Goal: Use online tool/utility: Utilize a website feature to perform a specific function

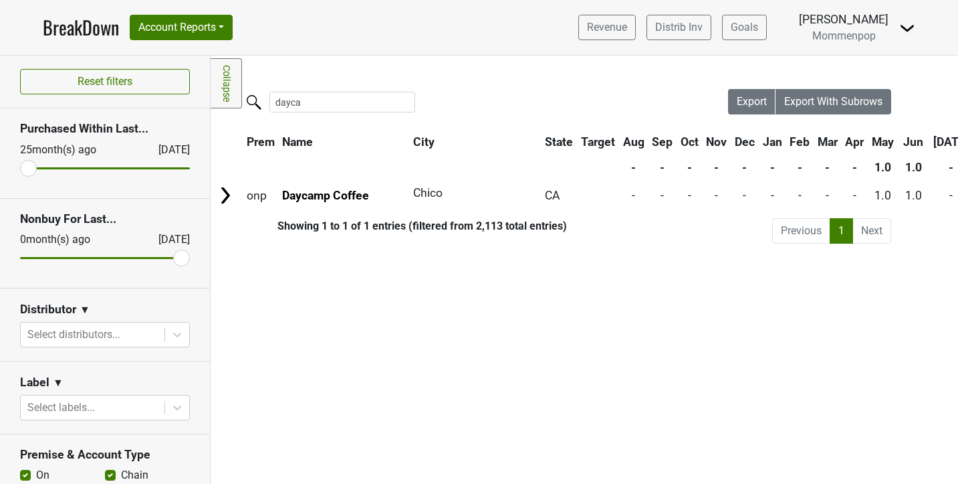
scroll to position [0, 27]
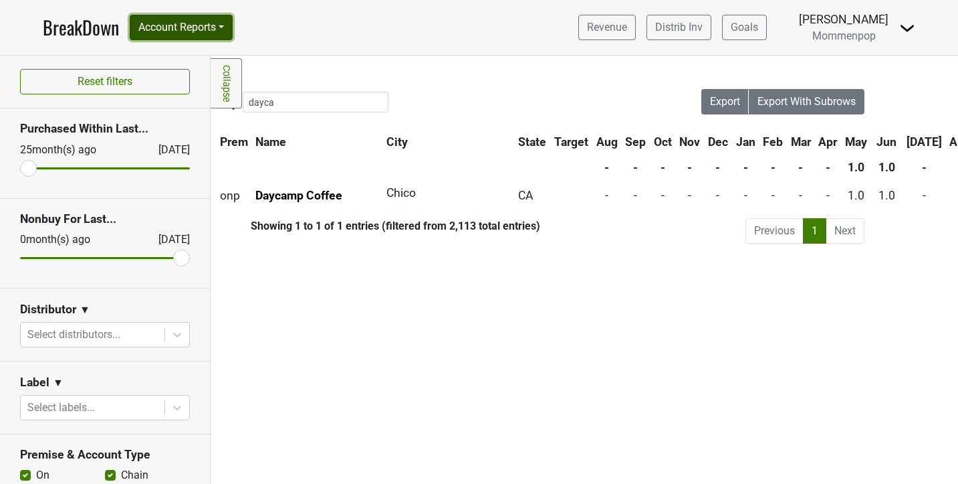
click at [136, 36] on button "Account Reports" at bounding box center [181, 27] width 103 height 25
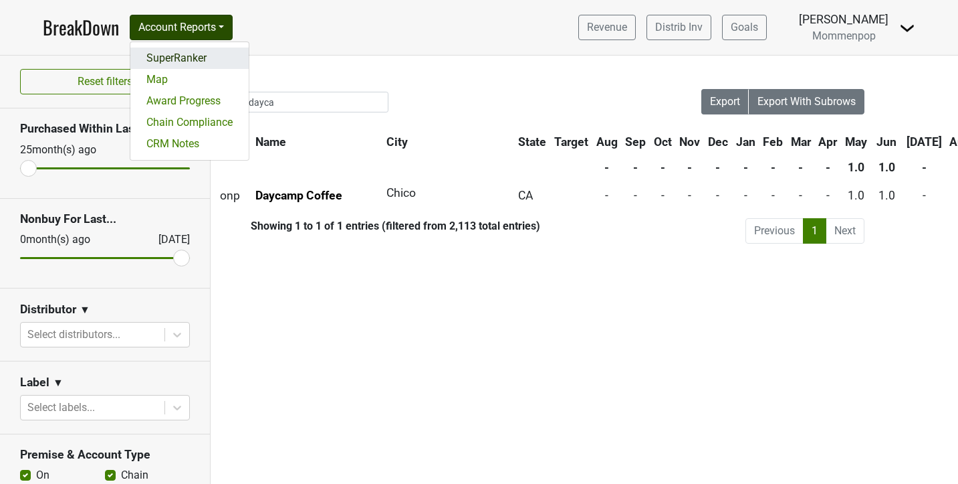
click at [172, 68] on link "SuperRanker" at bounding box center [189, 57] width 118 height 21
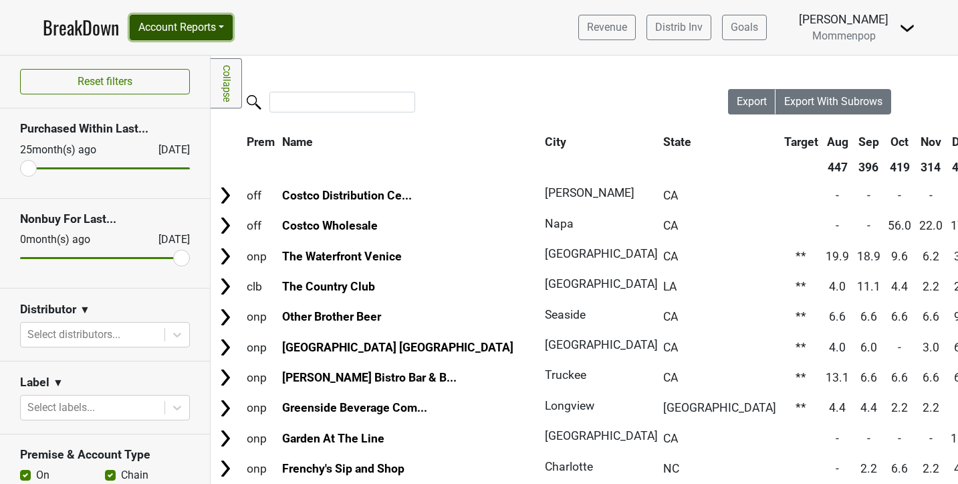
click at [220, 31] on button "Account Reports" at bounding box center [181, 27] width 103 height 25
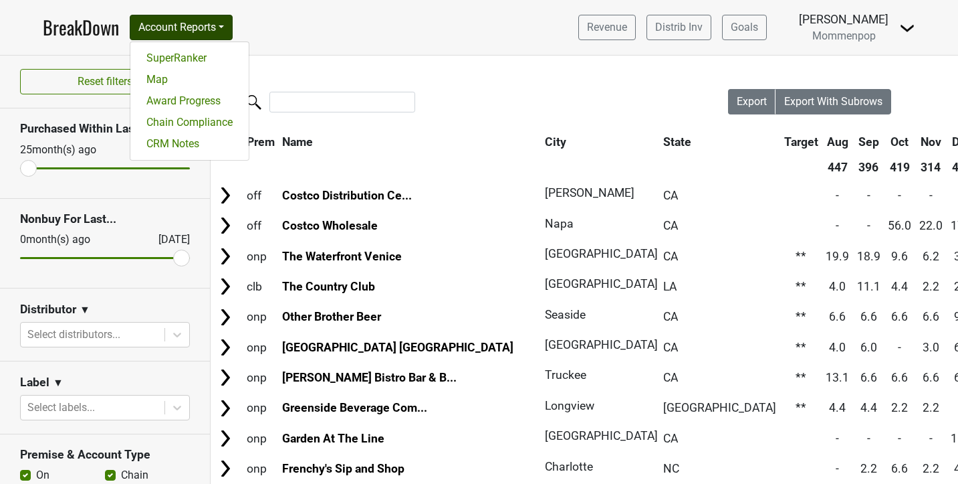
click at [363, 62] on div "Filters Collapse Loading, please wait... Please wait, your file is being downlo…" at bounding box center [585, 270] width 748 height 428
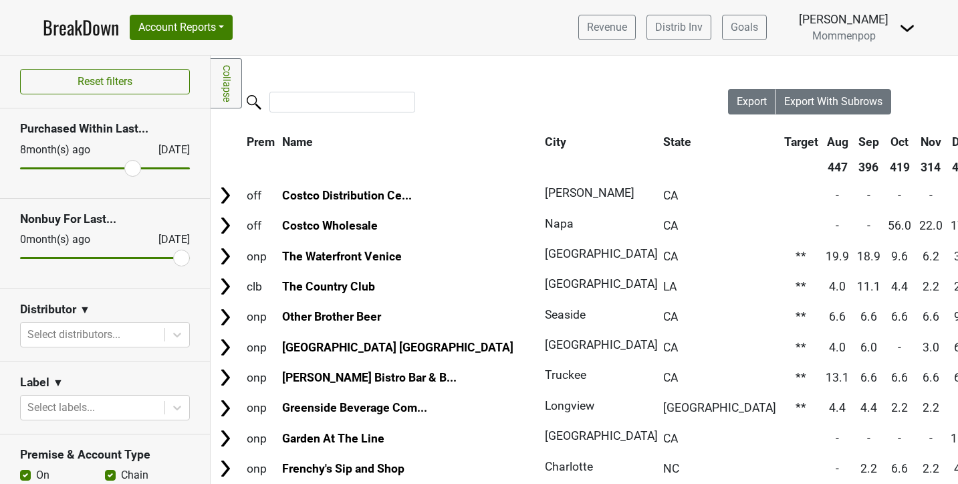
drag, startPoint x: 37, startPoint y: 165, endPoint x: 130, endPoint y: 169, distance: 93.1
type input "8"
click at [130, 169] on input "range" at bounding box center [105, 168] width 170 height 2
click at [112, 336] on div at bounding box center [92, 334] width 130 height 19
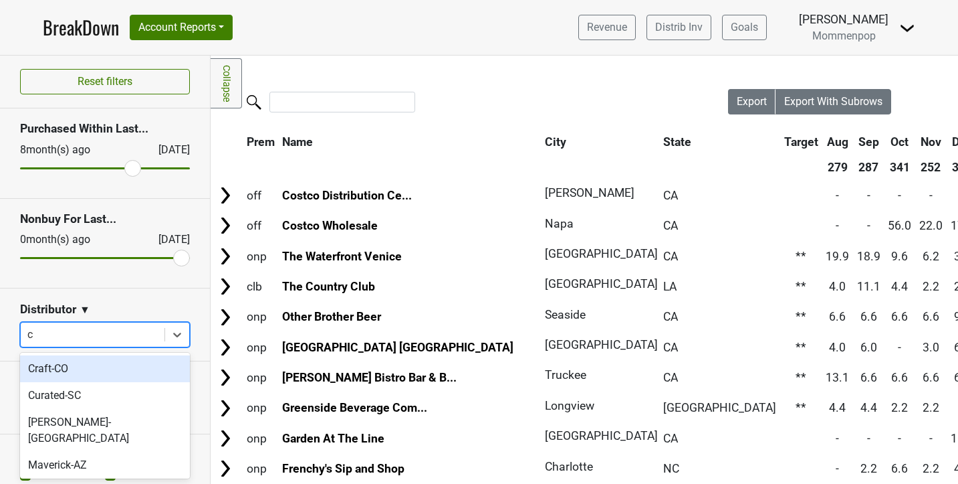
type input "ca"
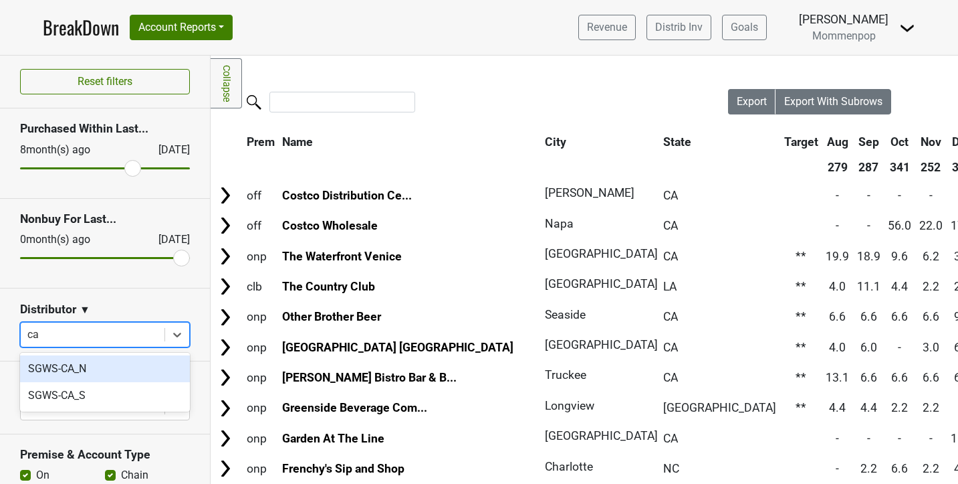
click at [93, 365] on div "SGWS-CA_N" at bounding box center [105, 368] width 170 height 27
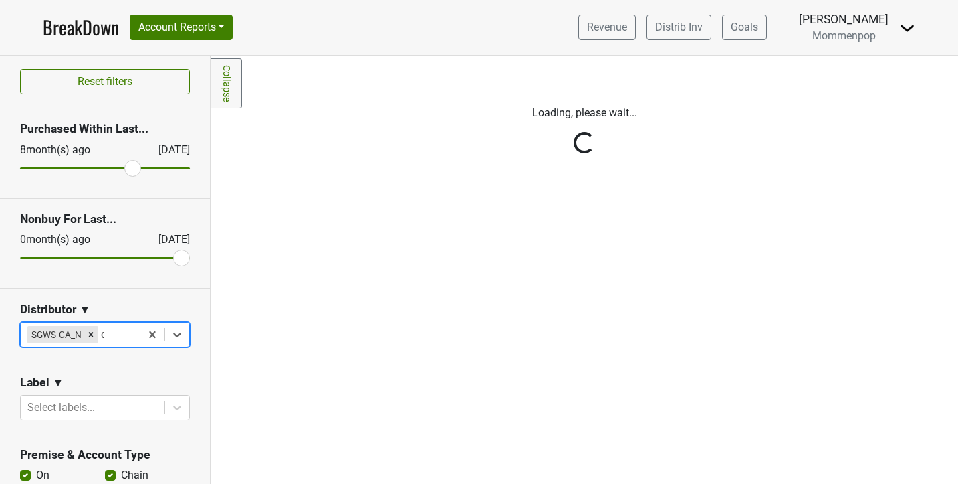
type input "ca"
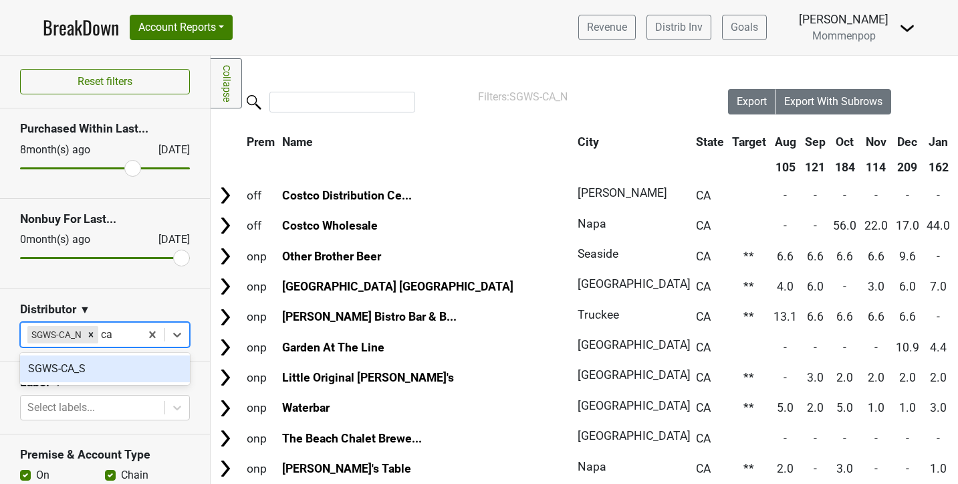
click at [90, 362] on div "SGWS-CA_S" at bounding box center [105, 368] width 170 height 27
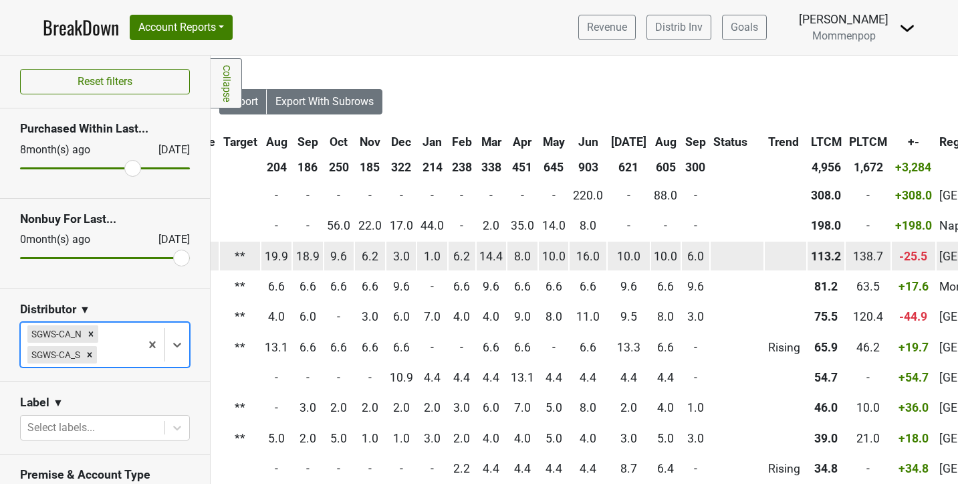
scroll to position [0, 514]
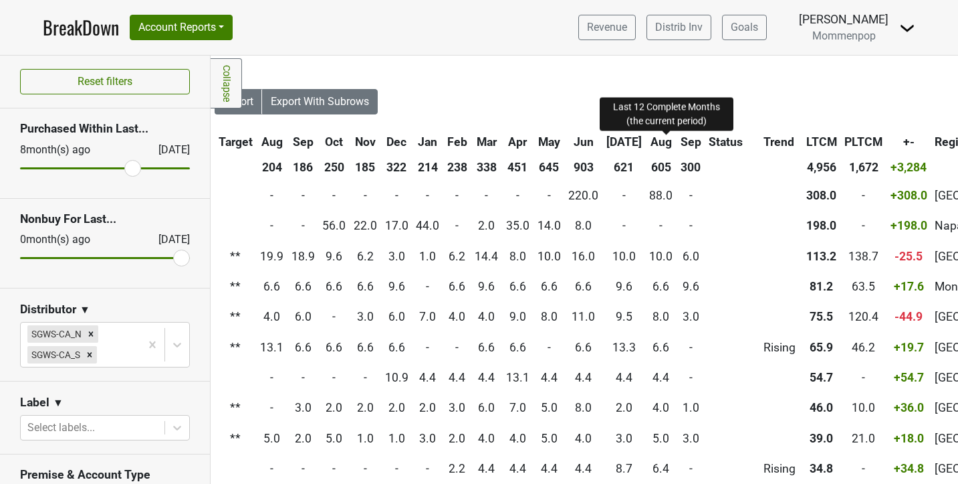
click at [807, 145] on span "LTCM" at bounding box center [822, 141] width 31 height 13
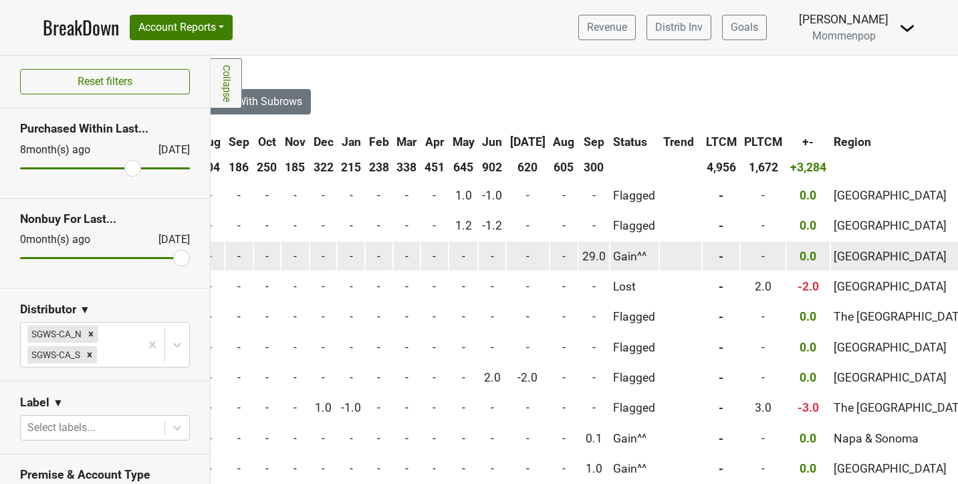
scroll to position [0, 593]
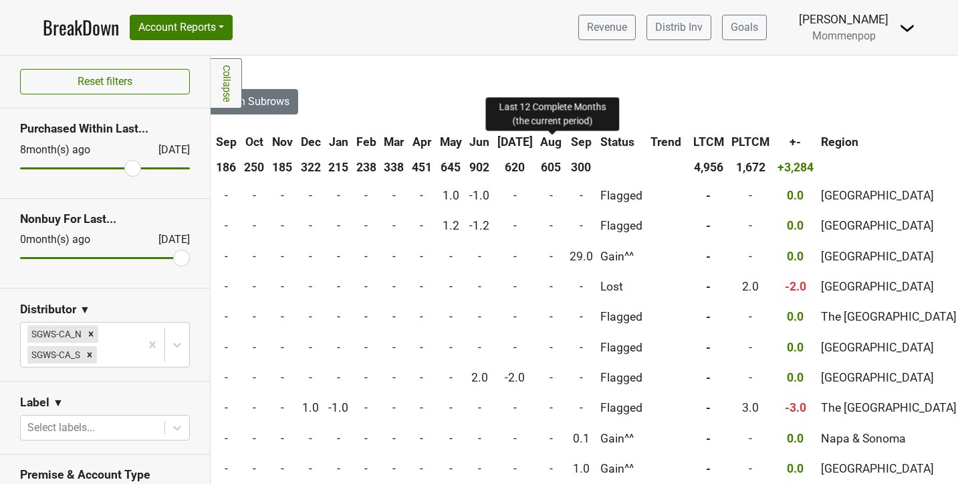
click at [694, 142] on span "LTCM" at bounding box center [709, 141] width 31 height 13
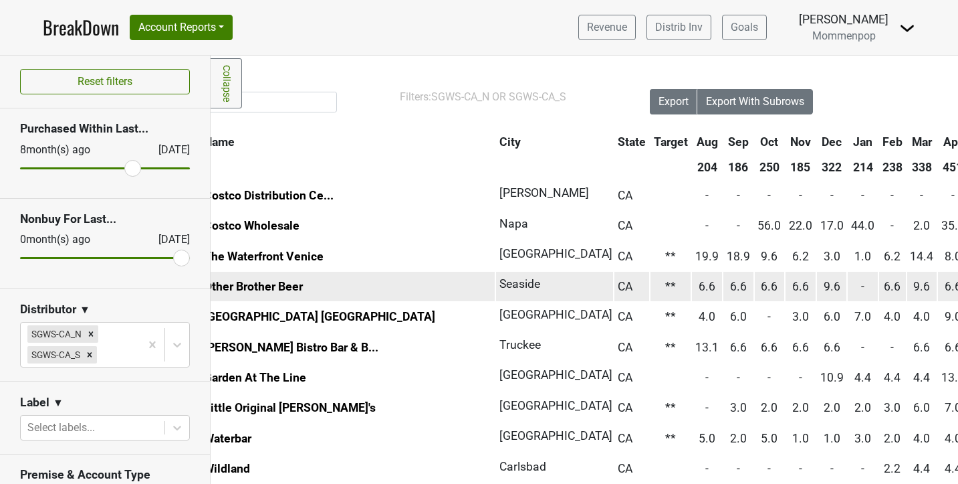
scroll to position [0, 0]
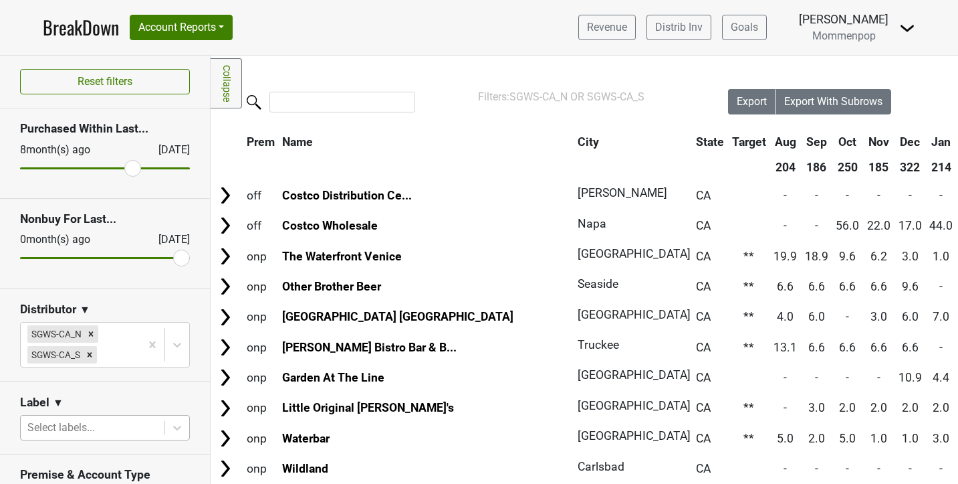
click at [158, 432] on body "BreakDown Account Reports SuperRanker Map Award Progress Chain Compliance CRM N…" at bounding box center [479, 242] width 958 height 484
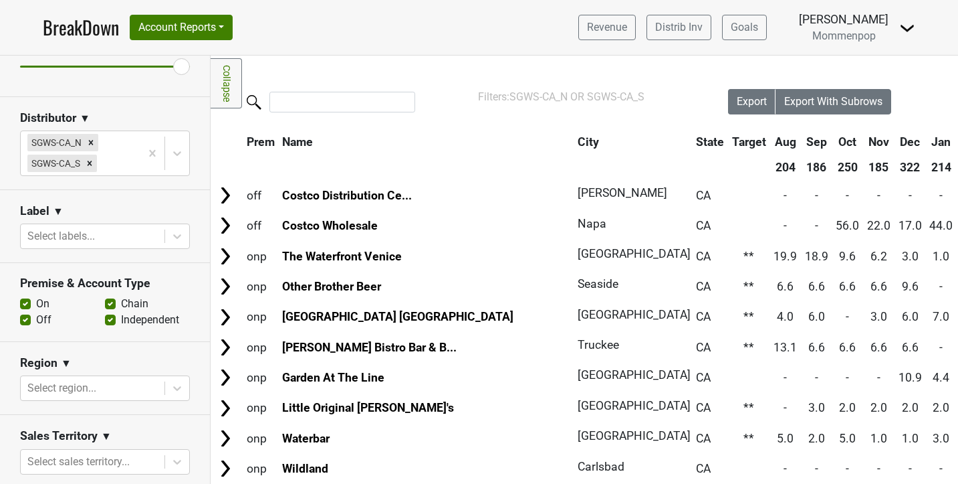
scroll to position [193, 0]
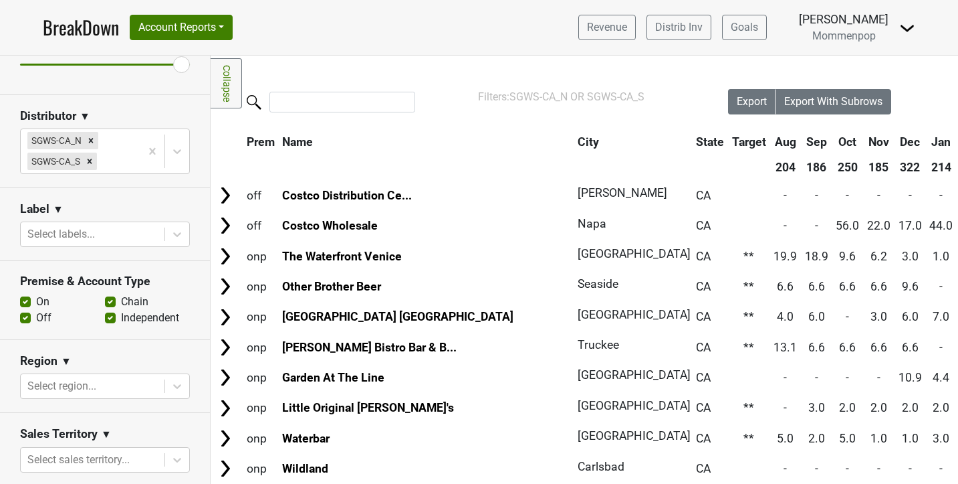
click at [36, 321] on label "Off" at bounding box center [43, 318] width 15 height 16
click at [27, 321] on input "Off" at bounding box center [25, 316] width 11 height 13
checkbox input "false"
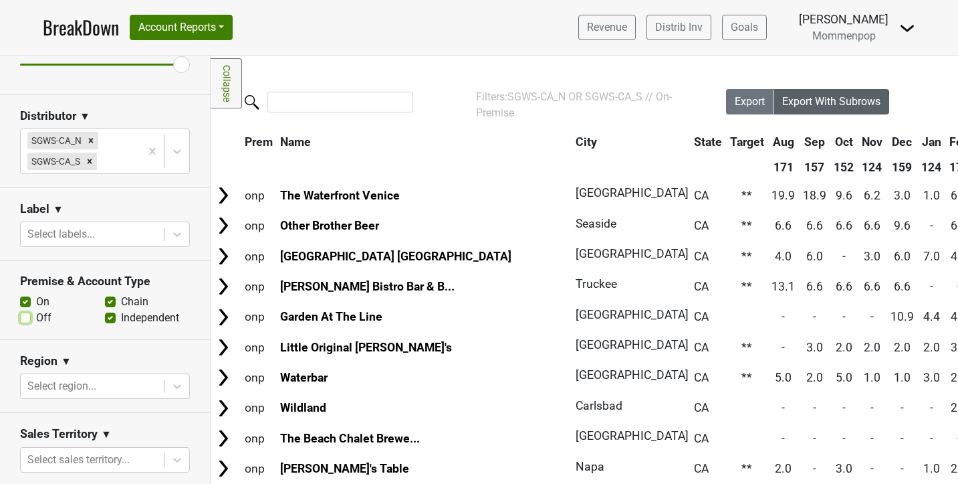
scroll to position [0, 0]
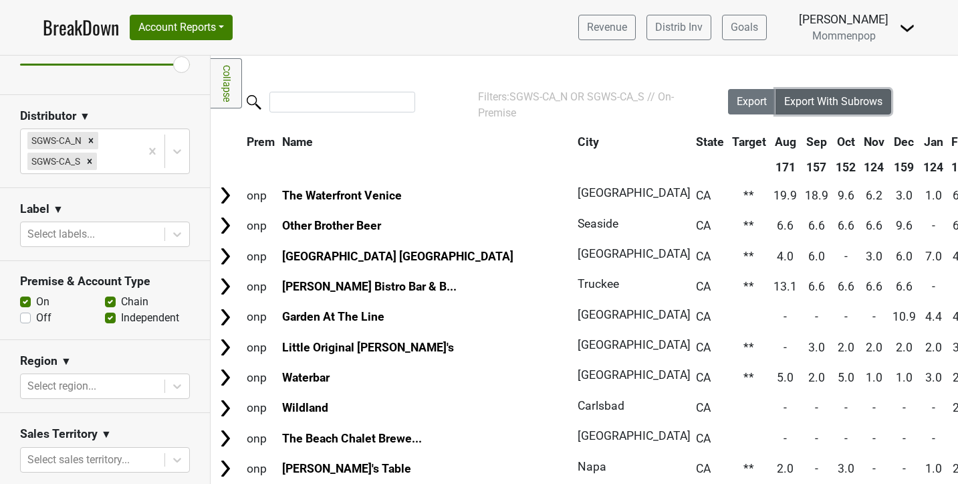
click at [812, 107] on span "Export With Subrows" at bounding box center [834, 101] width 98 height 13
click at [742, 100] on span "Export" at bounding box center [752, 101] width 30 height 13
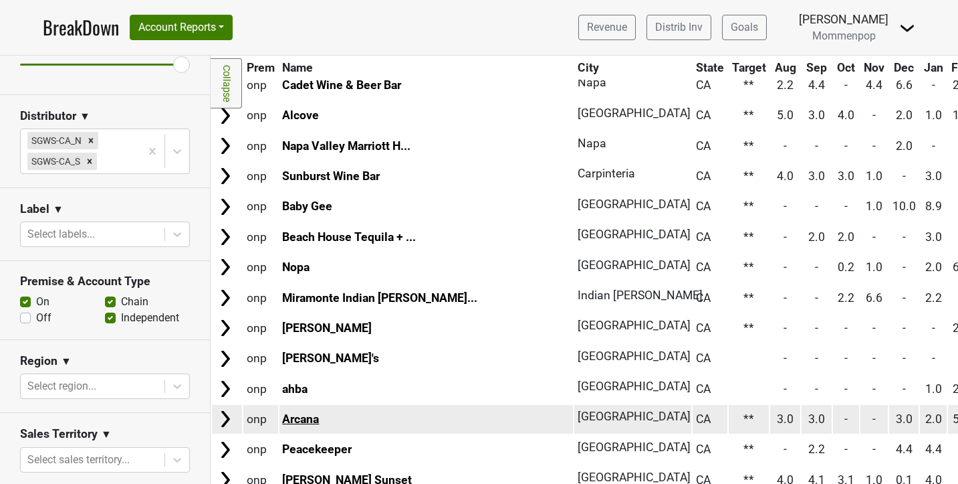
scroll to position [674, 0]
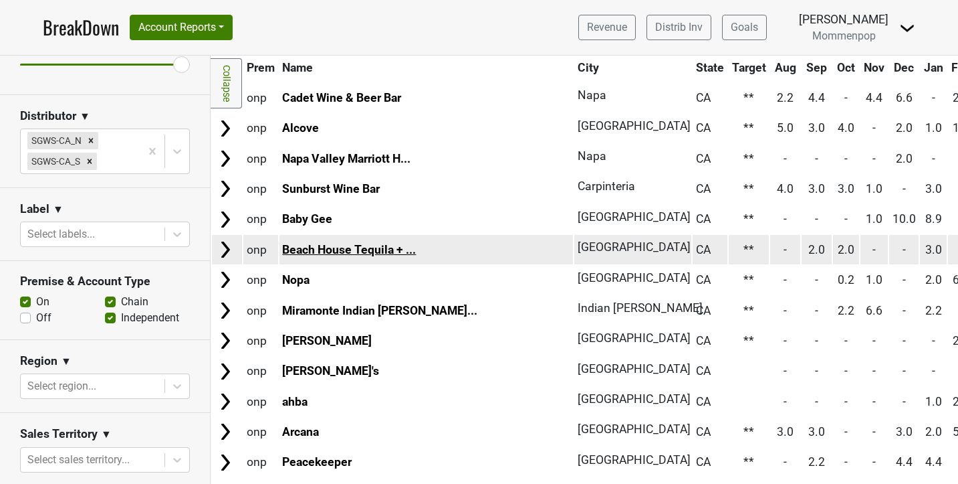
click at [336, 243] on link "Beach House Tequila + ..." at bounding box center [349, 249] width 134 height 13
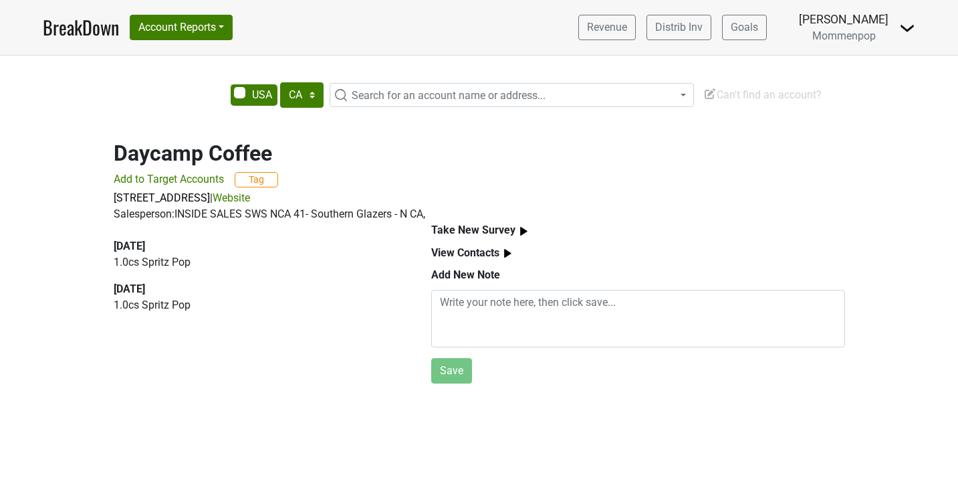
select select "CA"
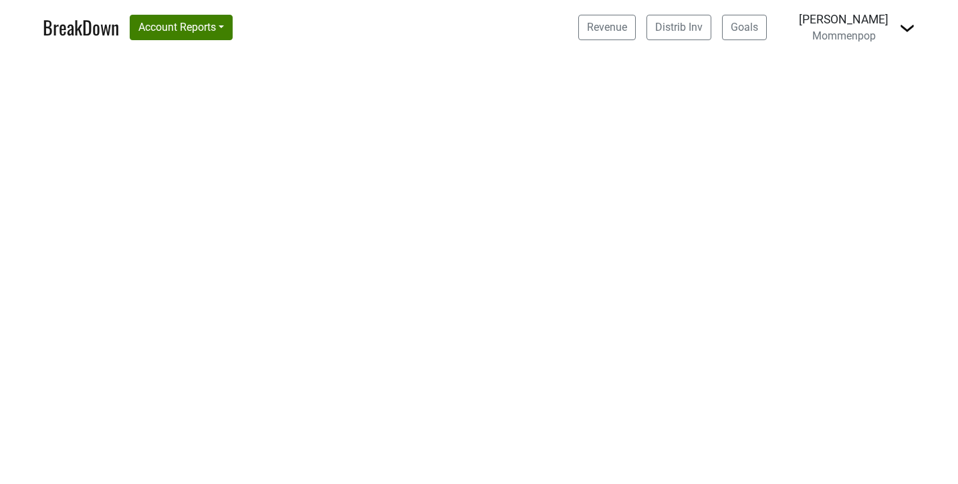
select select "CA"
